Goal: Obtain resource: Download file/media

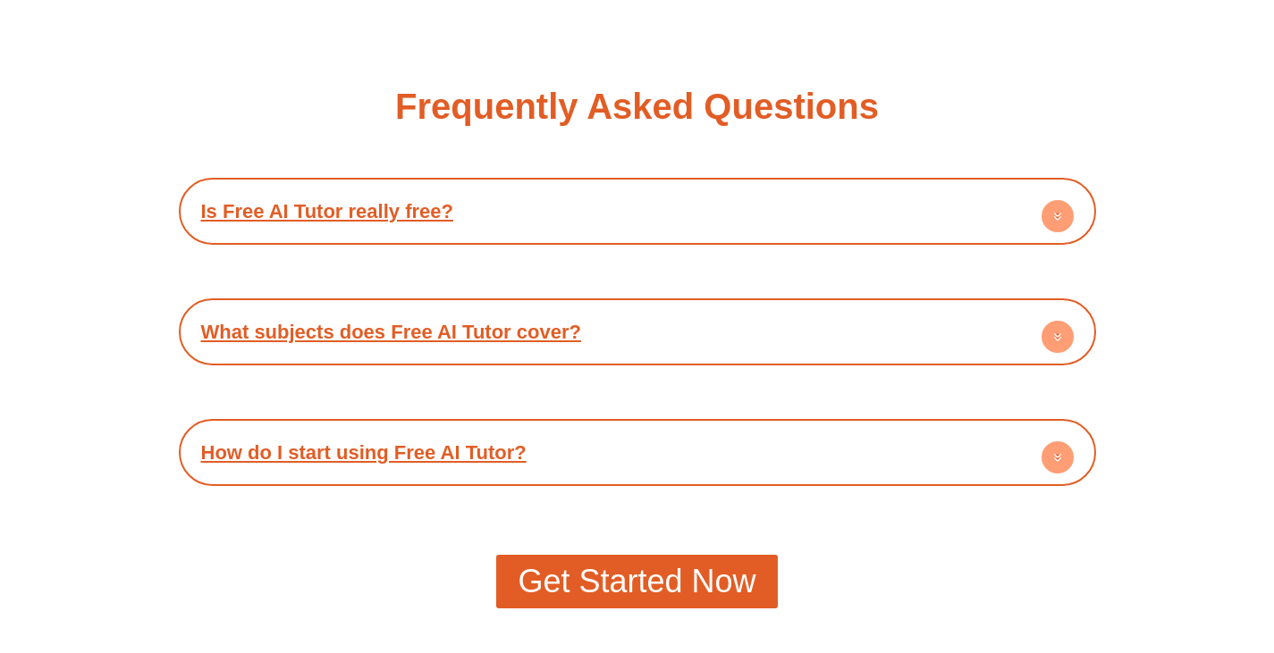
scroll to position [3114, 0]
click at [953, 227] on div "Is Free AI Tutor really free?" at bounding box center [637, 210] width 899 height 49
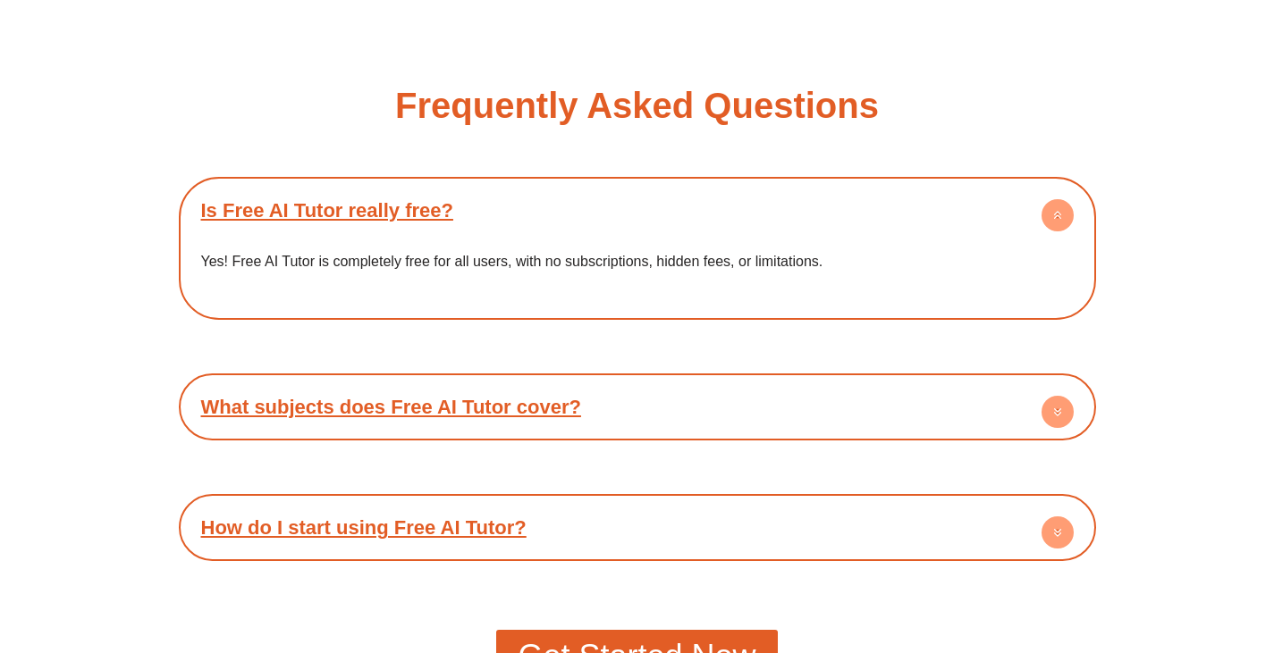
click at [762, 416] on div "What subjects does Free AI Tutor cover?" at bounding box center [637, 407] width 899 height 49
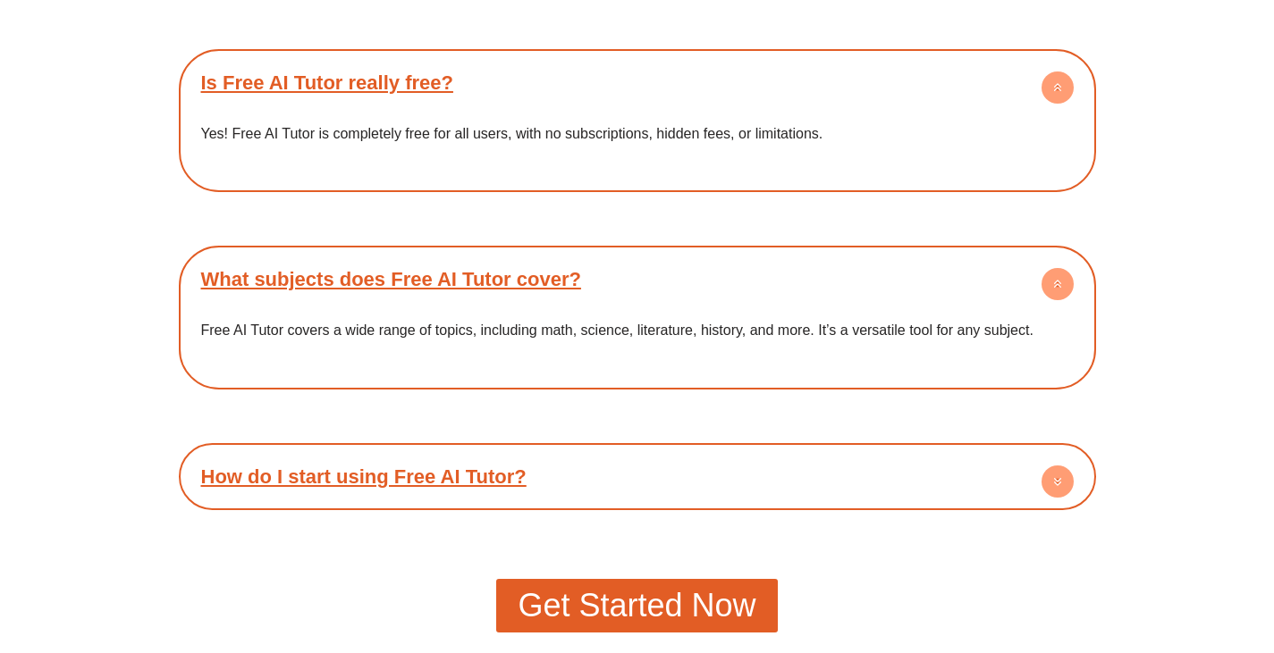
scroll to position [3246, 0]
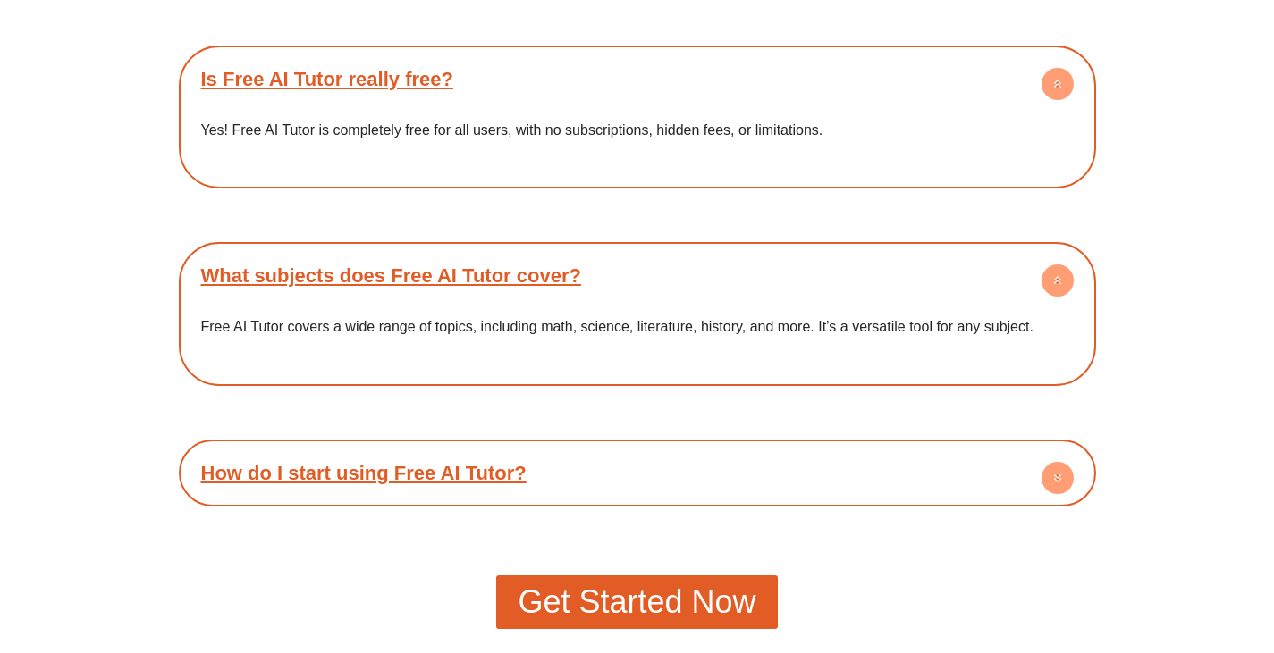
click at [730, 485] on div "How do I start using Free AI Tutor?" at bounding box center [637, 473] width 899 height 49
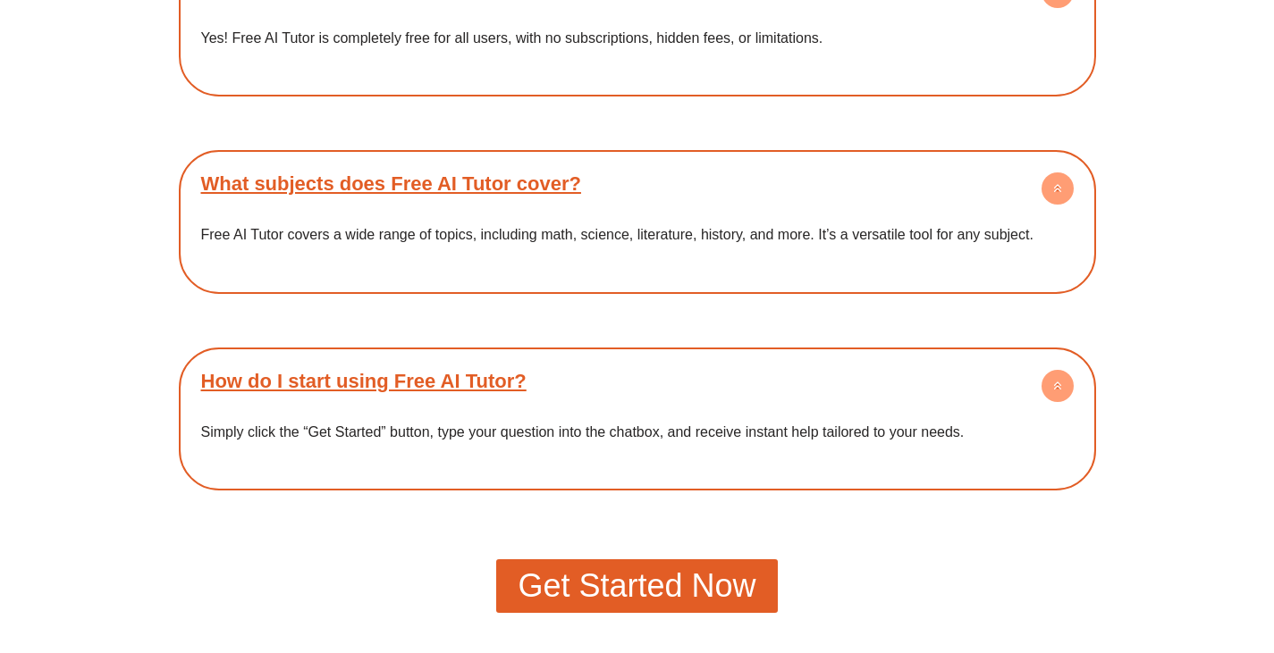
scroll to position [3338, 0]
click at [698, 573] on span "Get Started Now" at bounding box center [637, 585] width 238 height 32
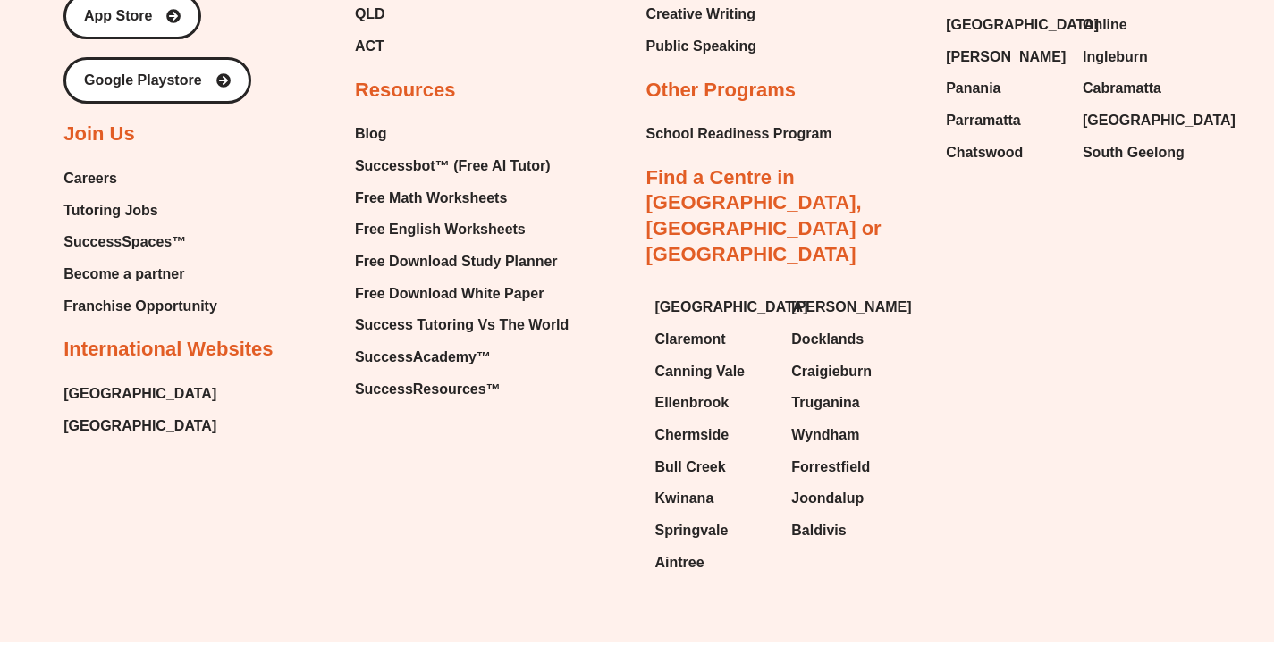
scroll to position [2024, 0]
click at [465, 199] on span "Free Math Worksheets" at bounding box center [431, 199] width 152 height 27
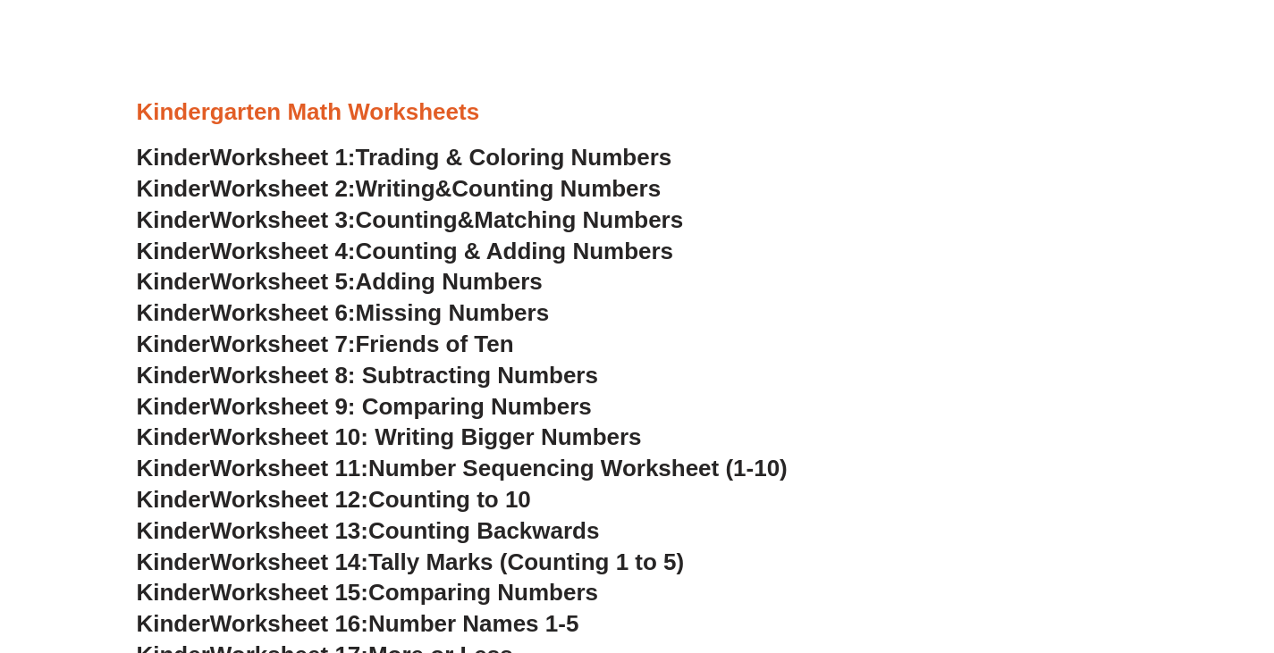
scroll to position [751, 0]
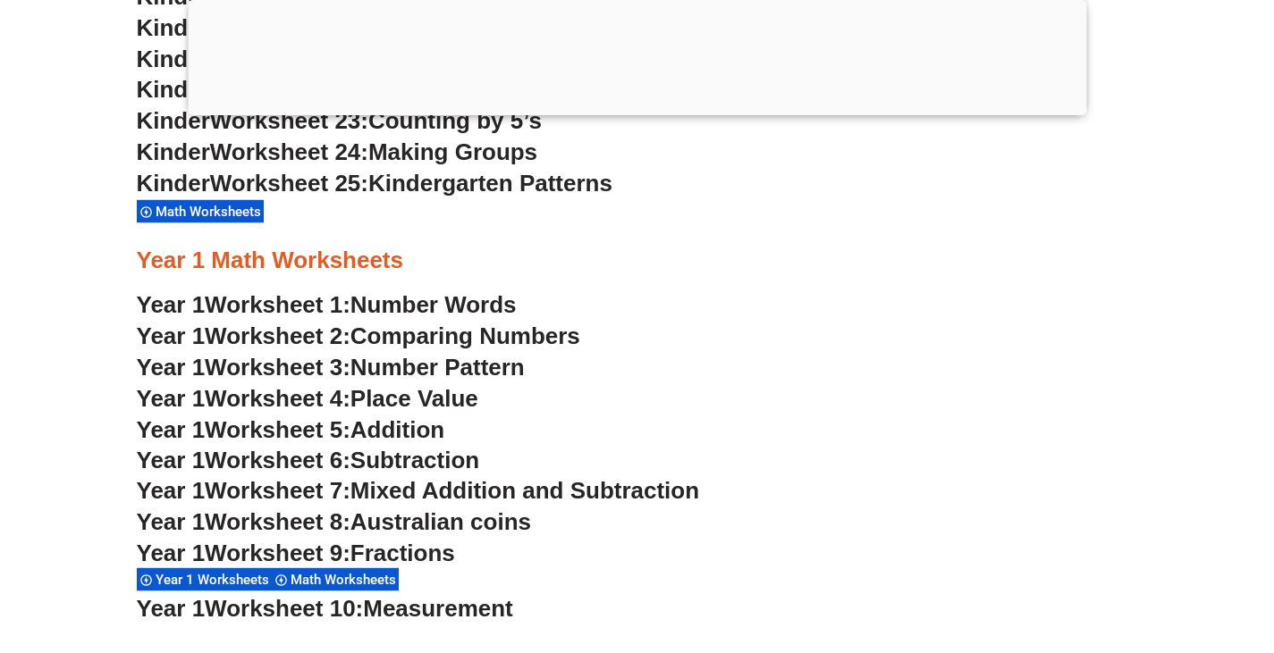
scroll to position [745, 0]
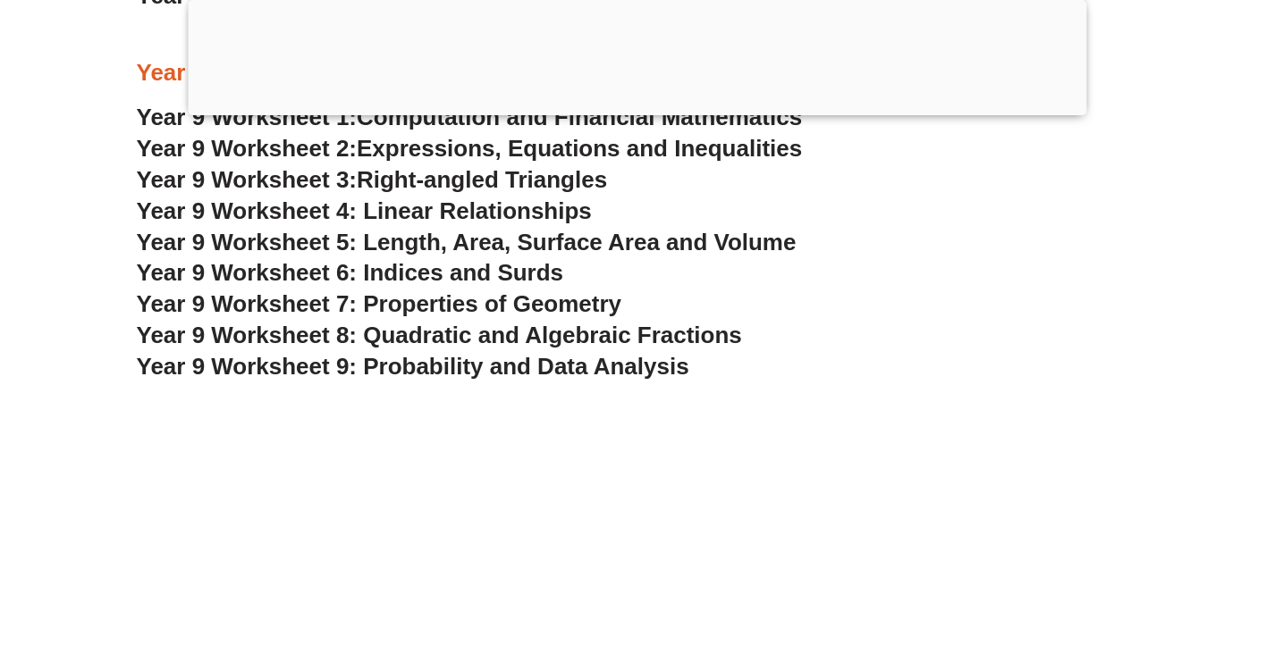
scroll to position [6227, 0]
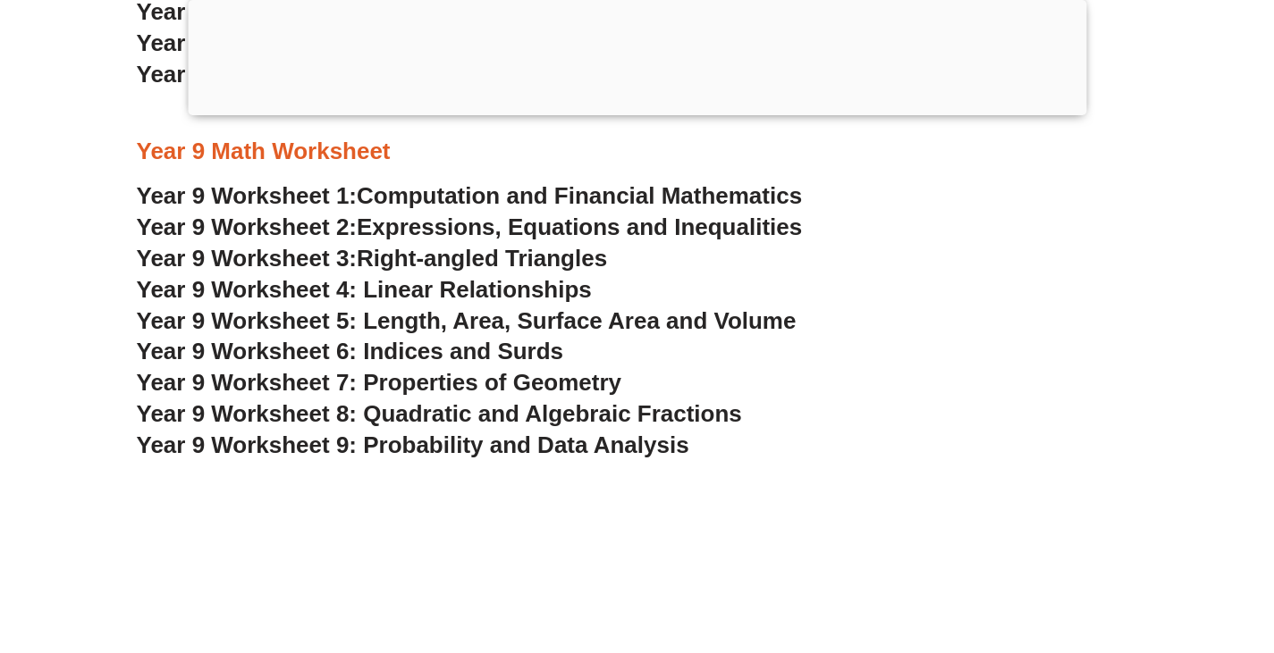
click at [522, 416] on span "Year 9 Worksheet 8: Quadratic and Algebraic Fractions" at bounding box center [439, 413] width 605 height 27
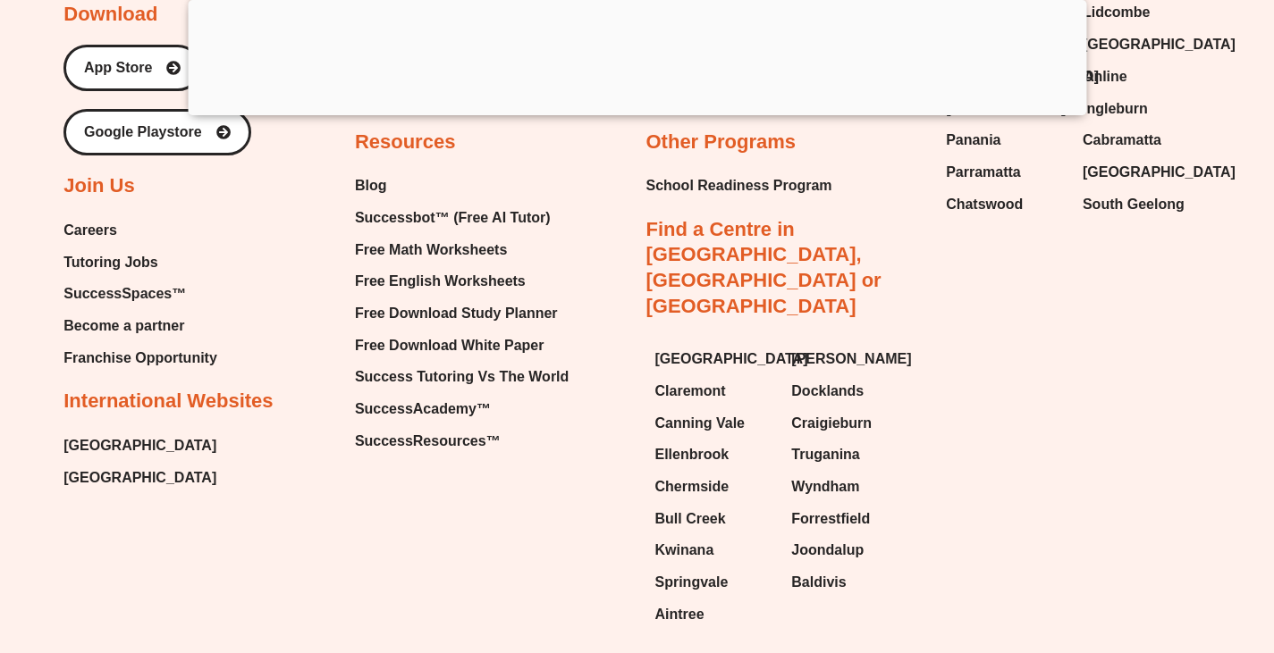
scroll to position [0, 0]
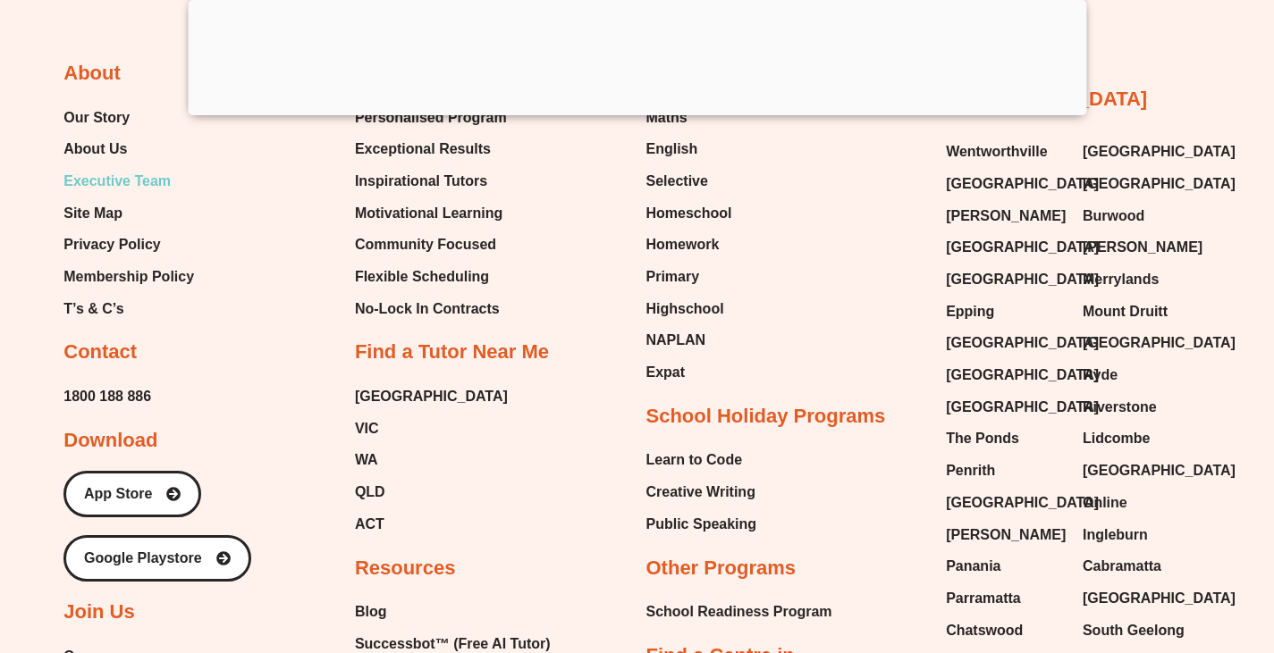
click at [137, 195] on span "Executive Team" at bounding box center [116, 181] width 107 height 27
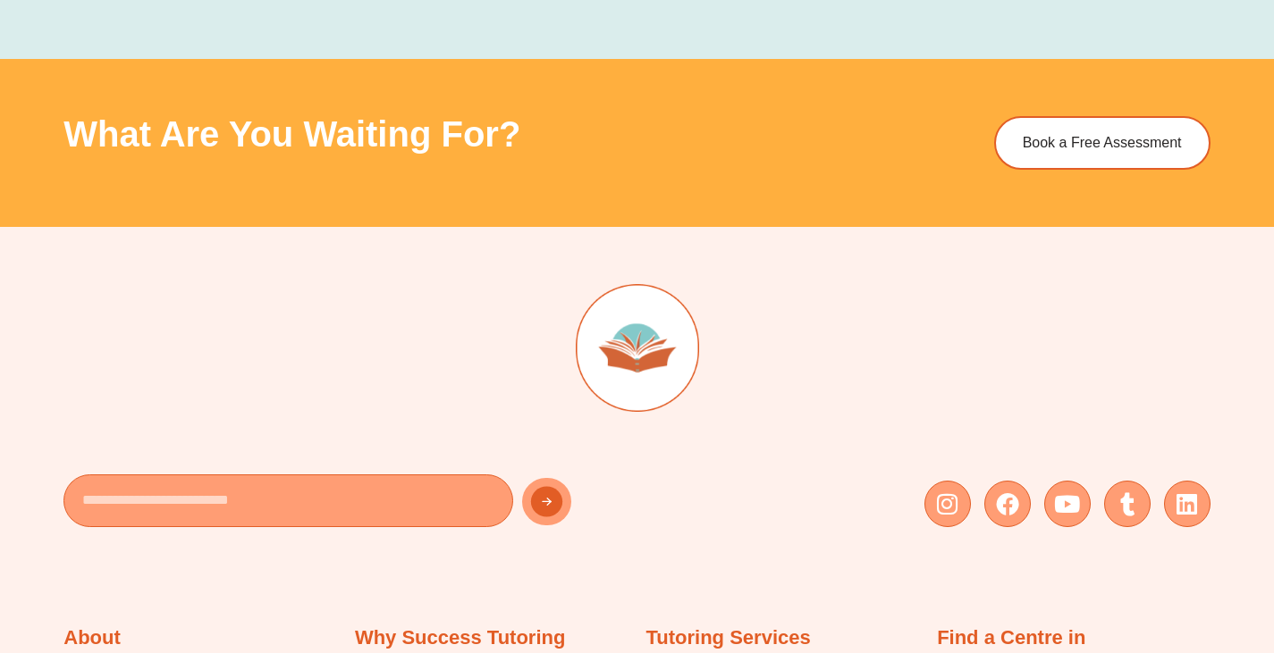
scroll to position [3871, 0]
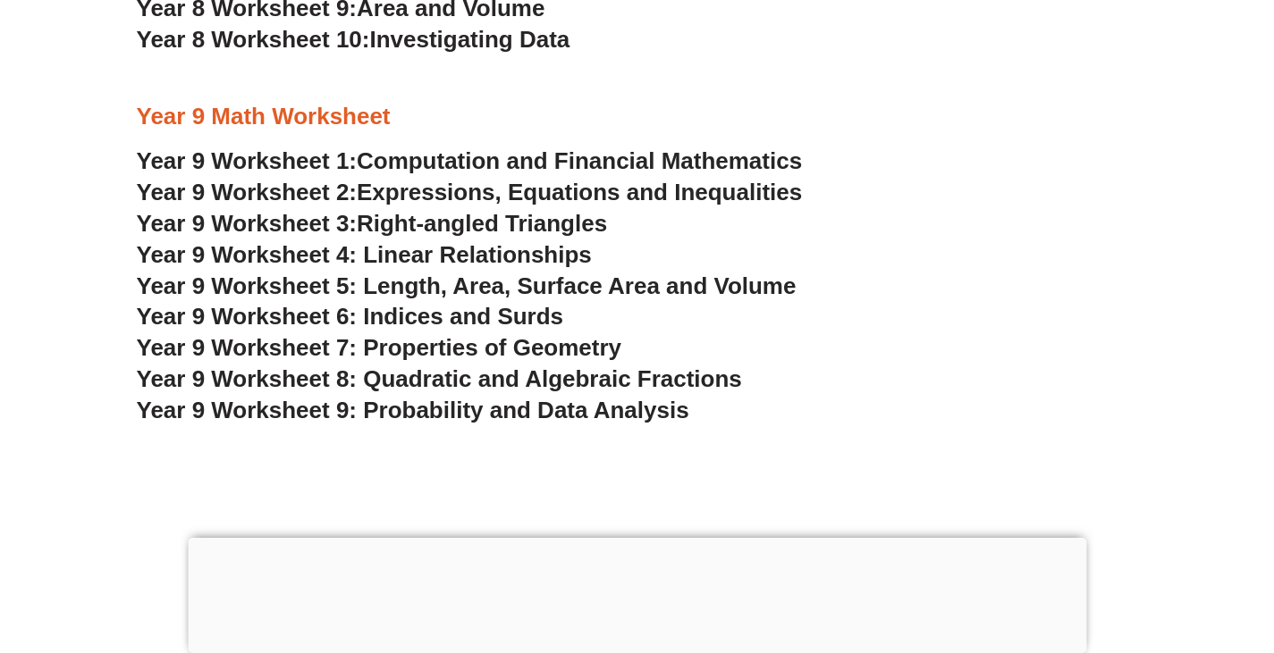
scroll to position [6125, 0]
click at [312, 351] on span "Year 9 Worksheet 7: Properties of Geometry" at bounding box center [379, 346] width 485 height 27
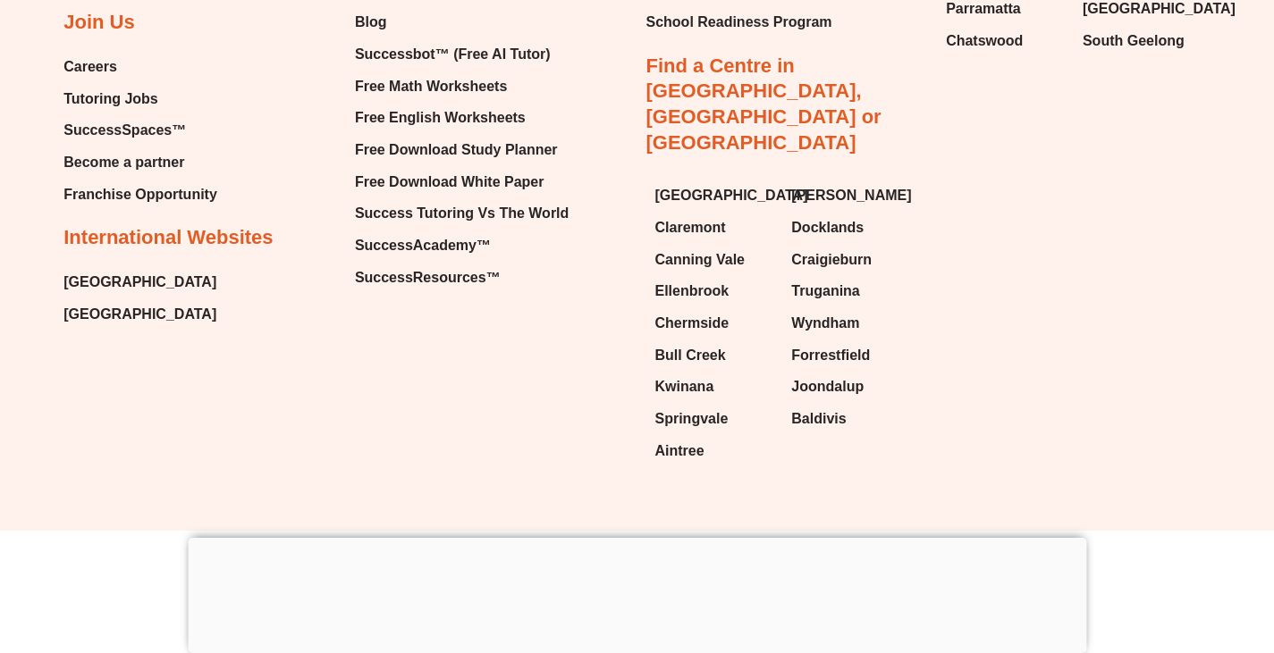
scroll to position [7497, 0]
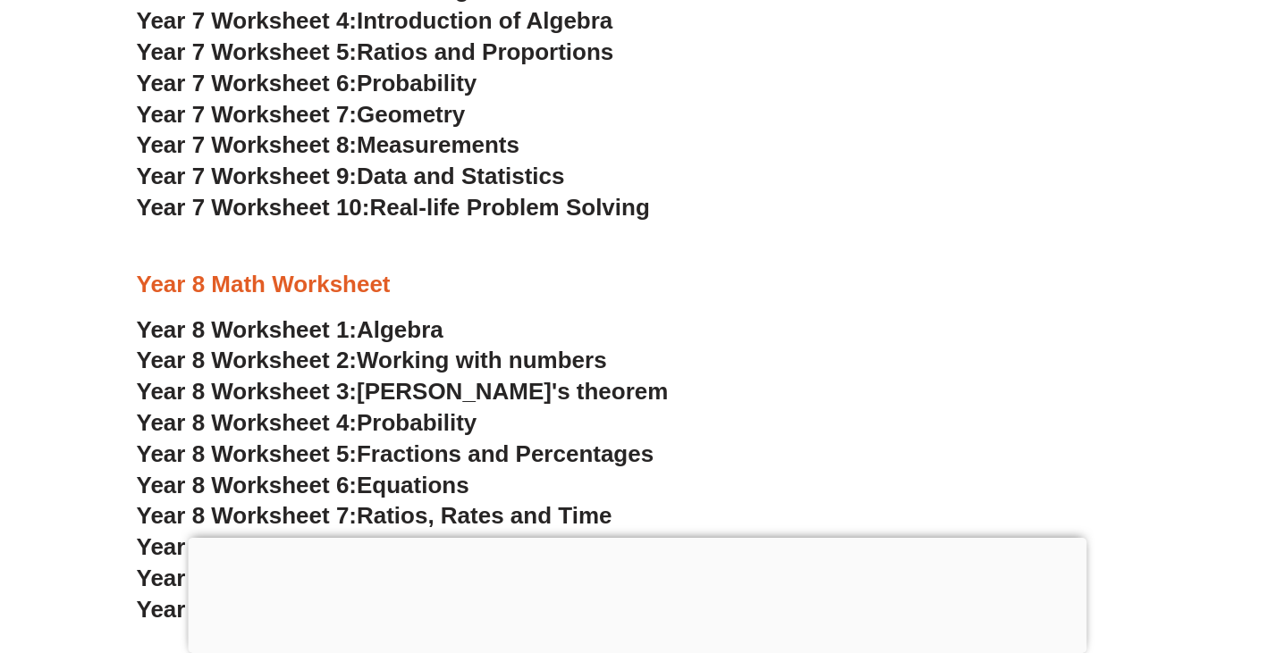
scroll to position [5553, 0]
